Goal: Navigation & Orientation: Understand site structure

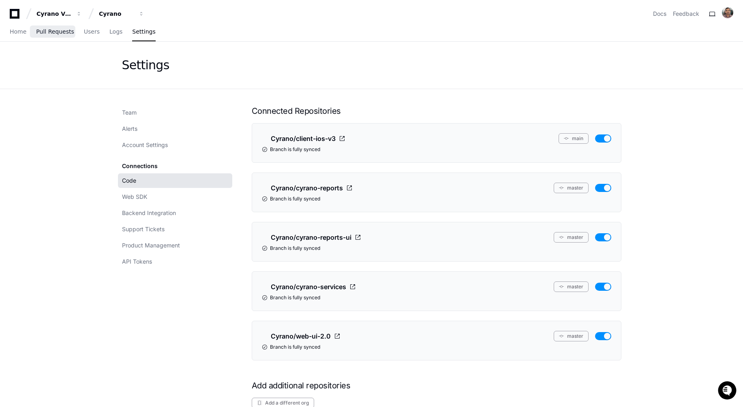
click at [46, 33] on span "Pull Requests" at bounding box center [55, 31] width 38 height 5
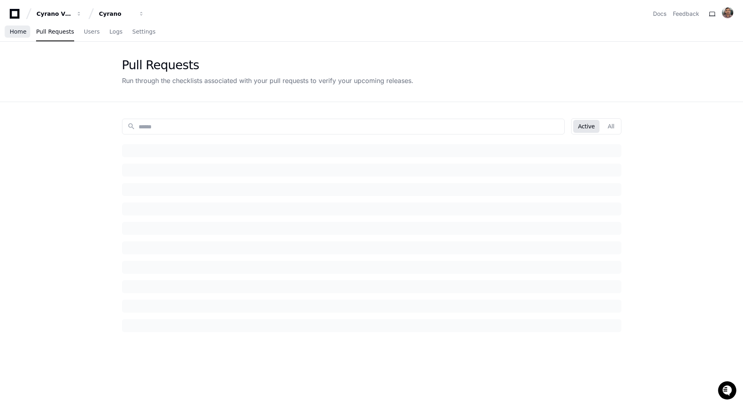
click at [21, 33] on span "Home" at bounding box center [18, 31] width 17 height 5
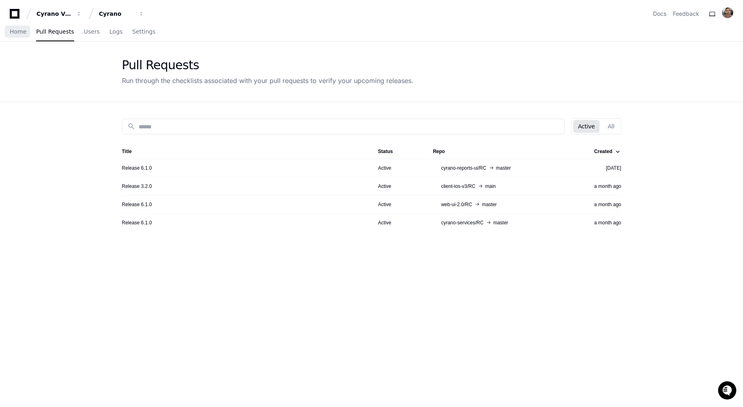
click at [21, 33] on span "Home" at bounding box center [18, 31] width 17 height 5
click at [16, 29] on span "Home" at bounding box center [18, 31] width 17 height 5
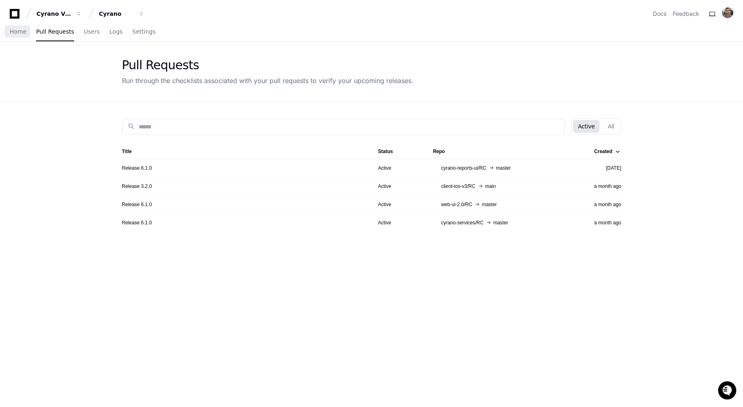
click at [16, 29] on span "Home" at bounding box center [18, 31] width 17 height 5
click at [84, 30] on span "Users" at bounding box center [92, 31] width 16 height 5
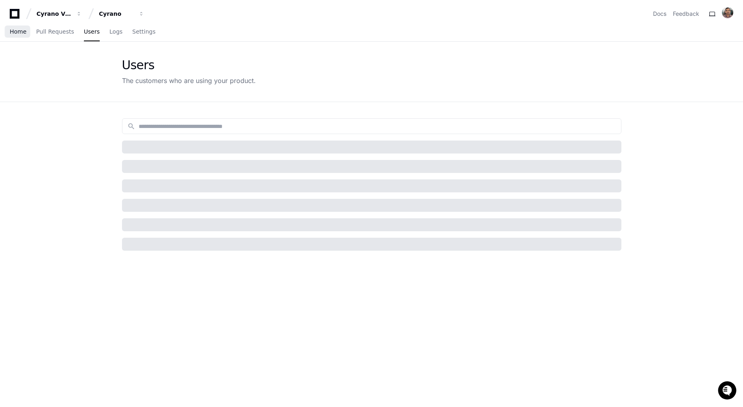
click at [16, 33] on span "Home" at bounding box center [18, 31] width 17 height 5
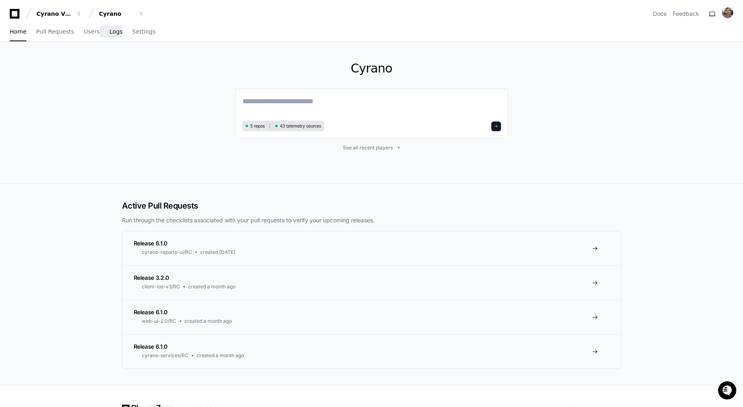
click at [116, 37] on link "Logs" at bounding box center [115, 32] width 13 height 19
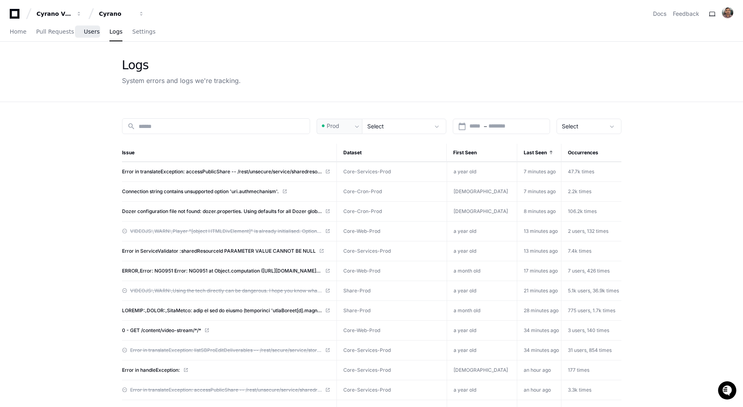
click at [93, 33] on span "Users" at bounding box center [92, 31] width 16 height 5
